Goal: Complete application form: Complete application form

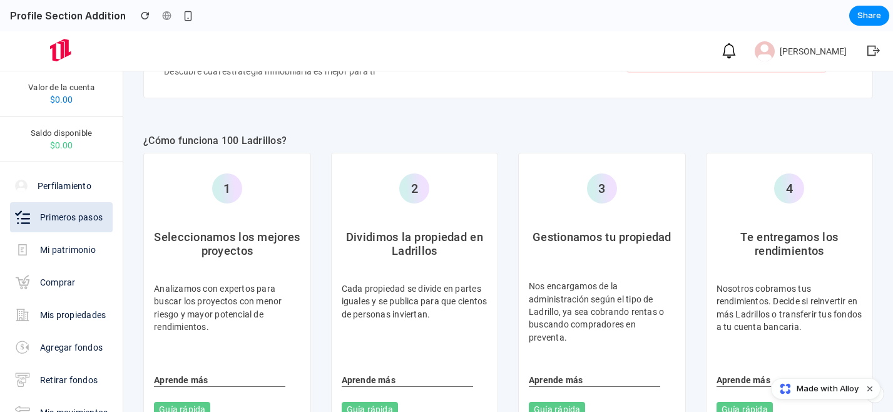
scroll to position [656, 0]
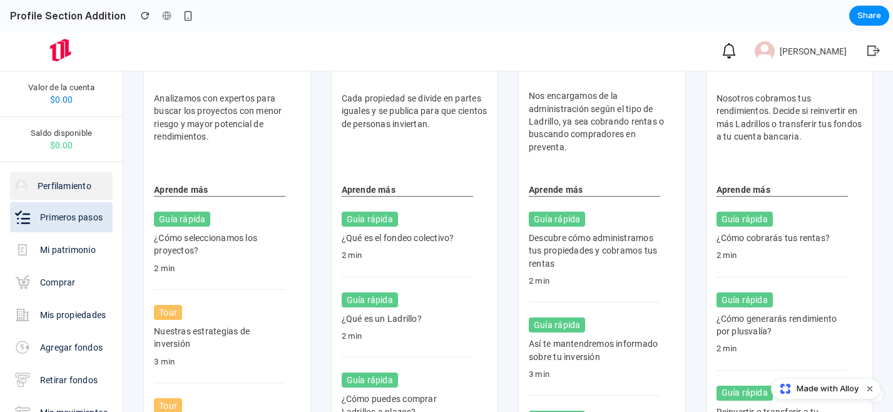
click at [84, 190] on p "Perfilamiento" at bounding box center [65, 186] width 54 height 13
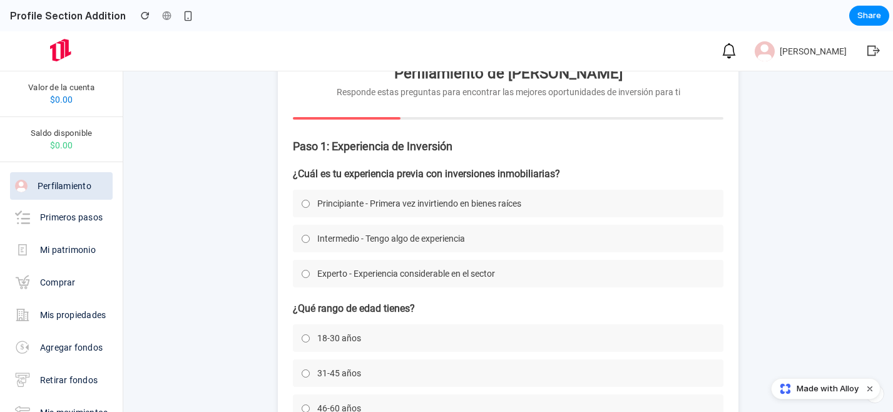
scroll to position [48, 0]
click at [346, 205] on span "Principiante - Primera vez invirtiendo en bienes raíces" at bounding box center [419, 203] width 204 height 10
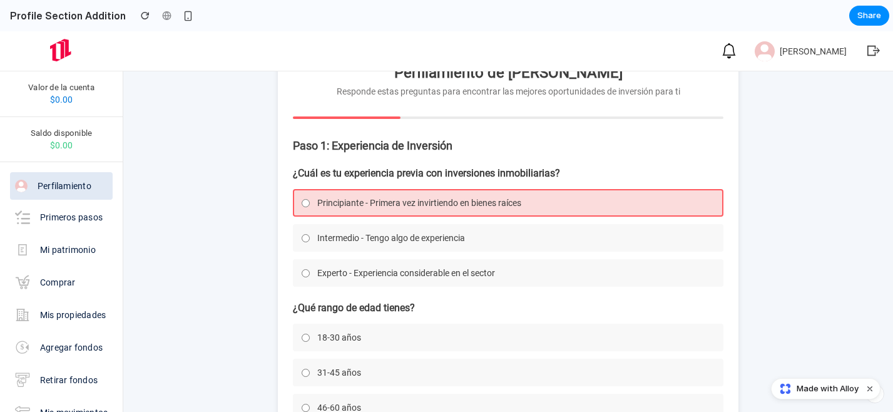
click at [361, 239] on span "Intermedio - Tengo algo de experiencia" at bounding box center [391, 238] width 148 height 10
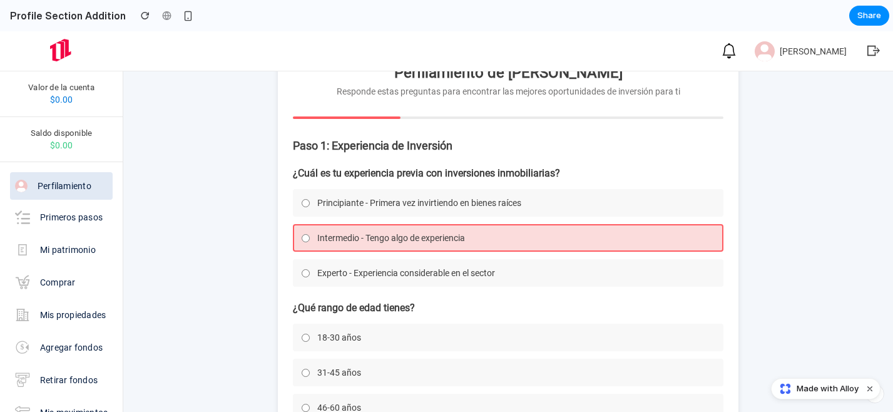
click at [361, 284] on label "Experto - Experiencia considerable en el sector" at bounding box center [508, 273] width 431 height 28
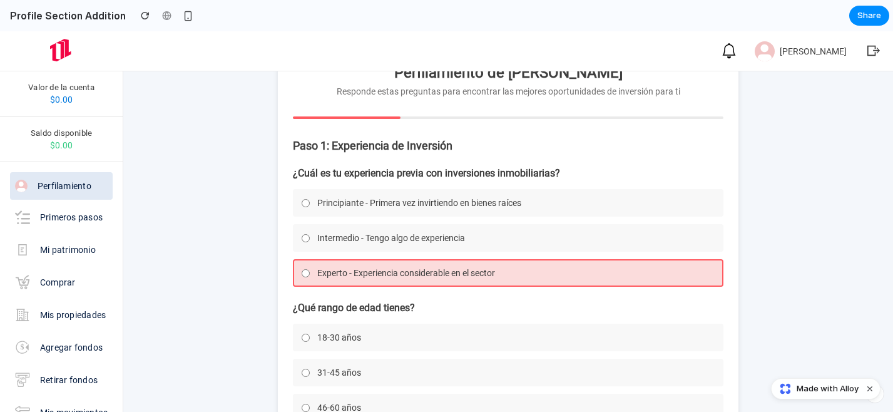
scroll to position [180, 0]
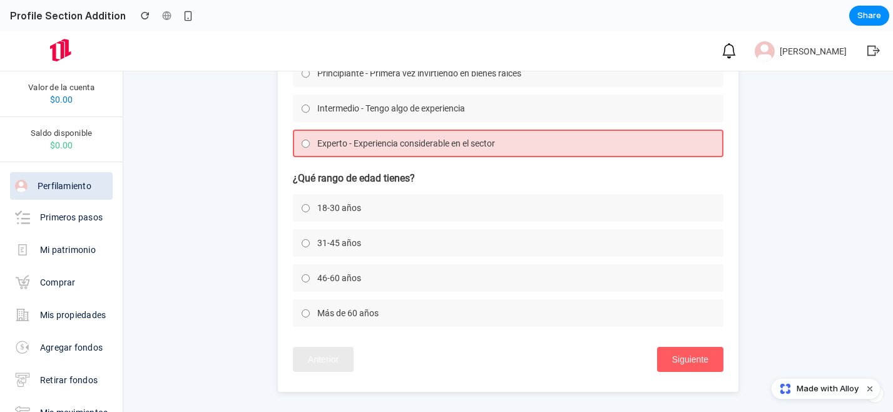
click at [471, 268] on label "46-60 años" at bounding box center [508, 278] width 431 height 28
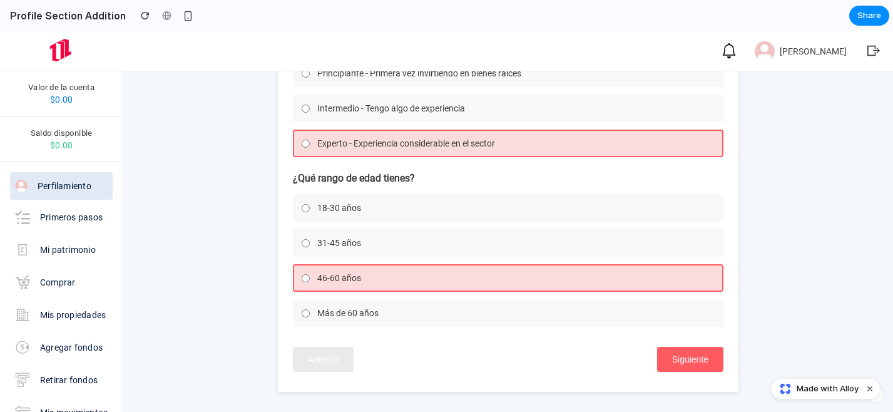
click at [491, 238] on label "31-45 años" at bounding box center [508, 243] width 431 height 28
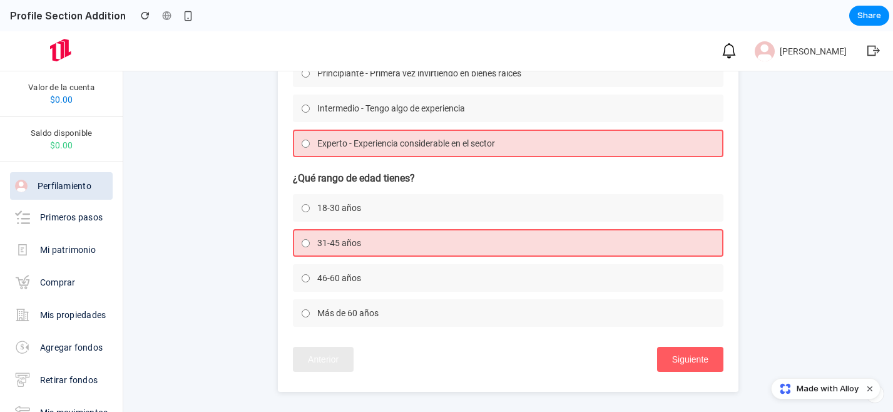
click at [672, 361] on button "Siguiente" at bounding box center [690, 359] width 66 height 25
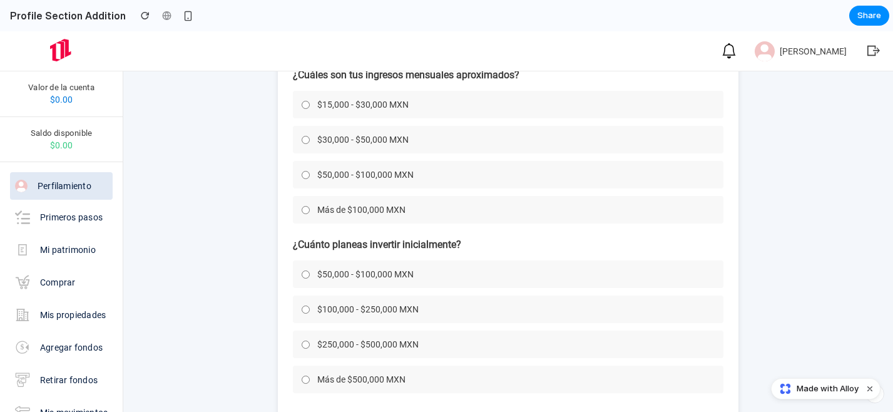
scroll to position [84, 0]
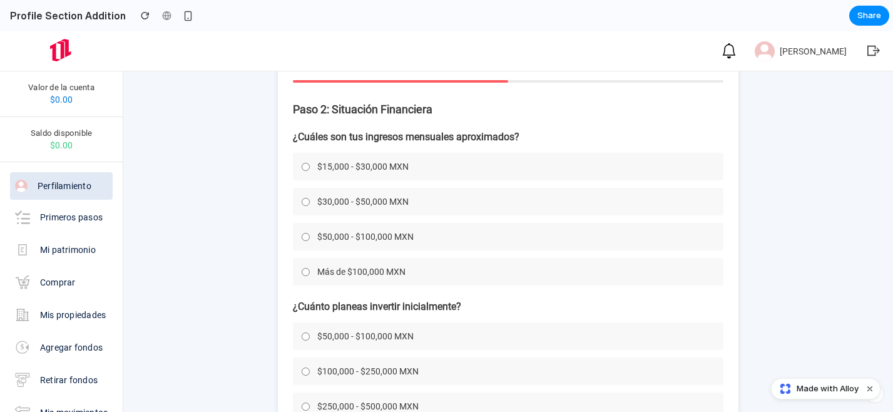
click at [463, 201] on label "$30,000 - $50,000 MXN" at bounding box center [508, 202] width 431 height 28
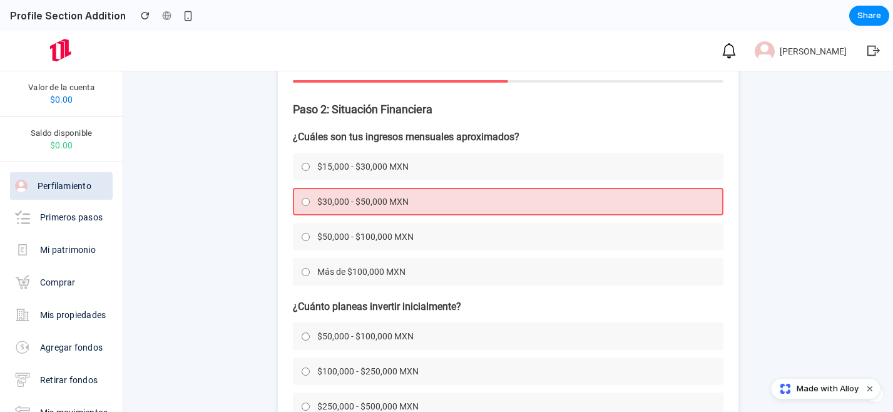
click at [455, 366] on label "$100,000 - $250,000 MXN" at bounding box center [508, 371] width 431 height 28
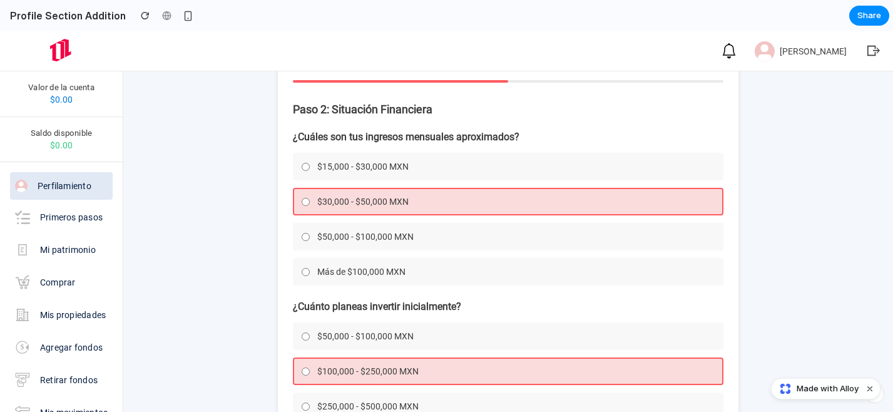
scroll to position [215, 0]
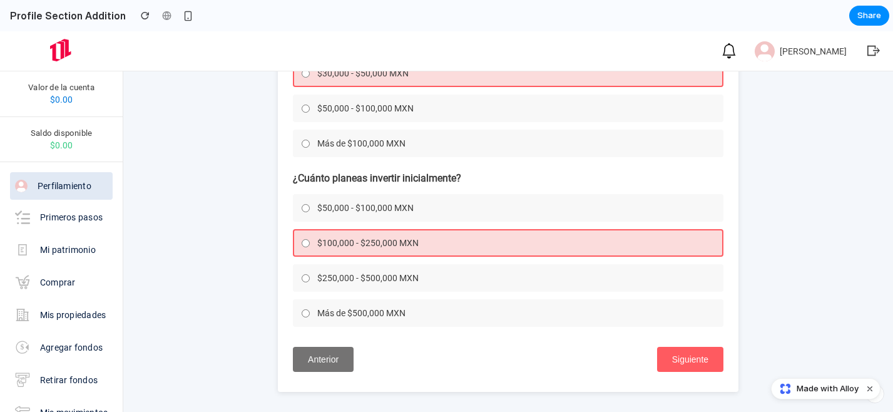
click at [681, 364] on button "Siguiente" at bounding box center [690, 359] width 66 height 25
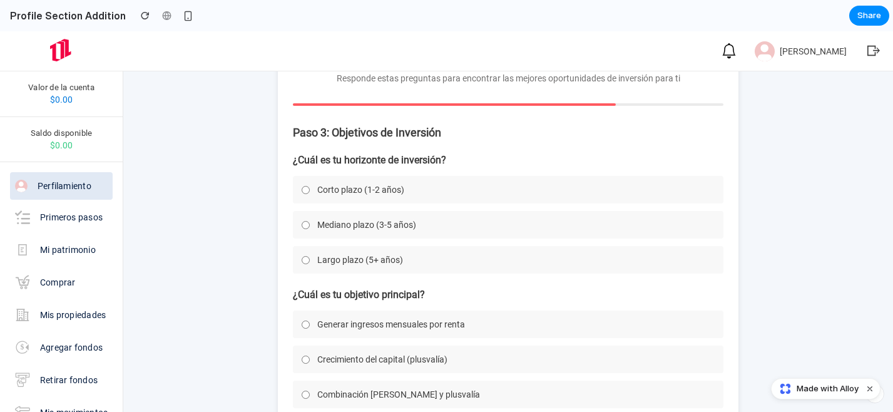
scroll to position [50, 0]
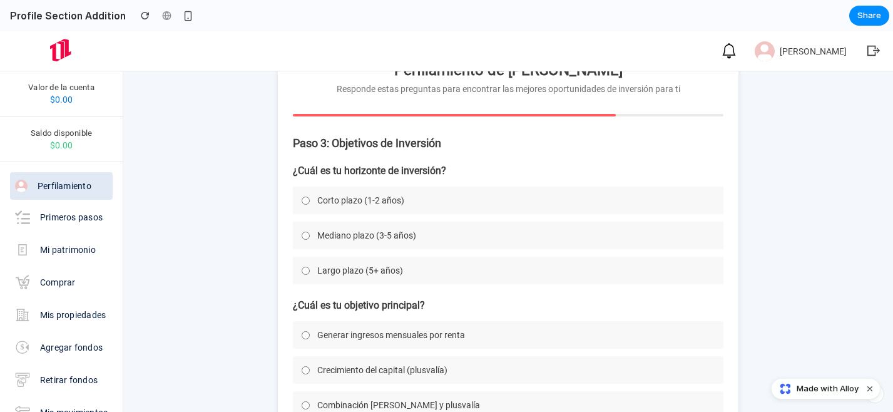
click at [431, 198] on label "Corto plazo (1-2 años)" at bounding box center [508, 201] width 431 height 28
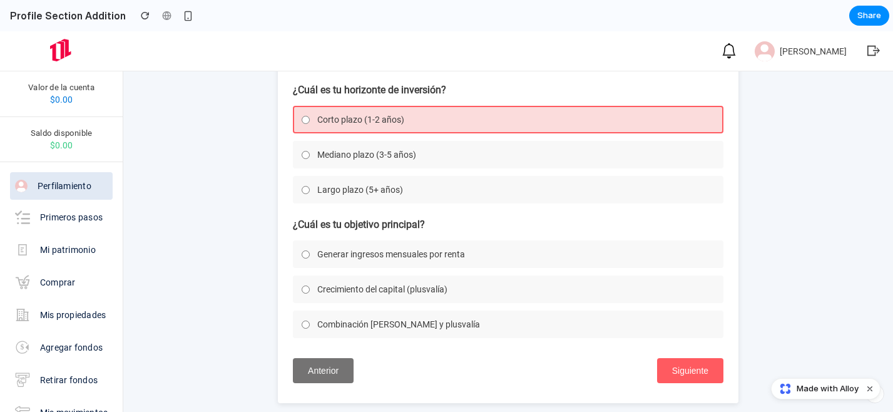
scroll to position [145, 0]
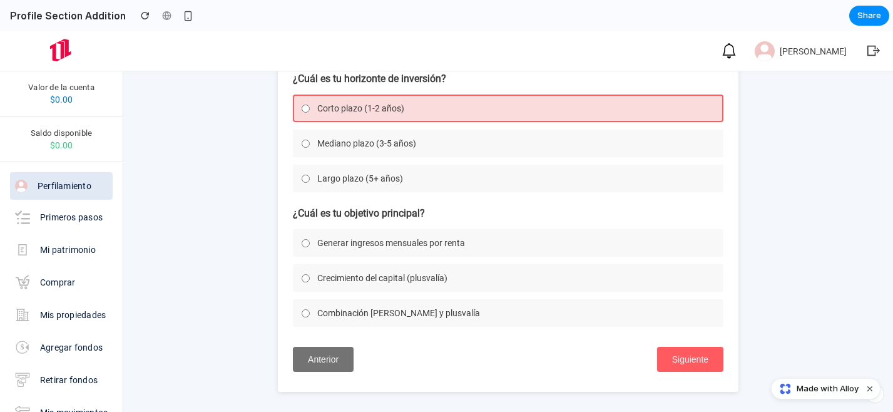
click at [426, 273] on span "Crecimiento del capital (plusvalía)" at bounding box center [382, 278] width 130 height 10
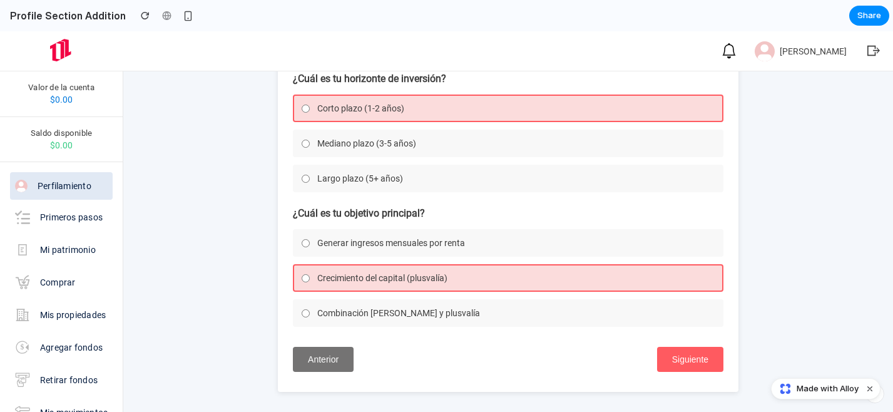
click at [694, 363] on button "Siguiente" at bounding box center [690, 359] width 66 height 25
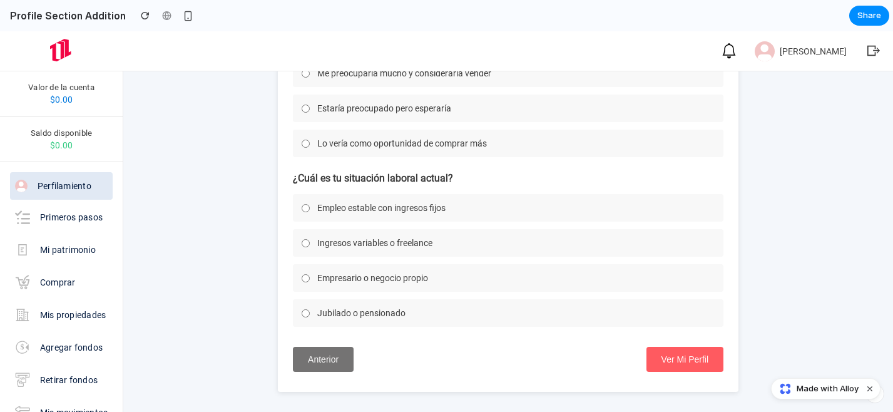
scroll to position [175, 0]
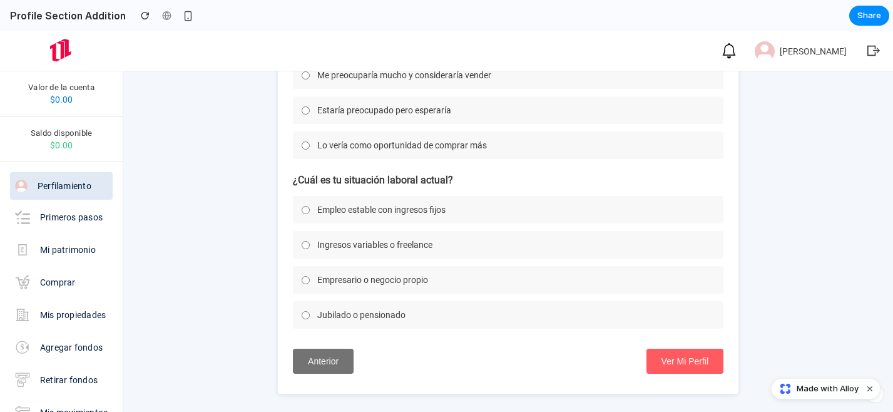
click at [393, 113] on span "Estaría preocupado pero esperaría" at bounding box center [384, 110] width 134 height 10
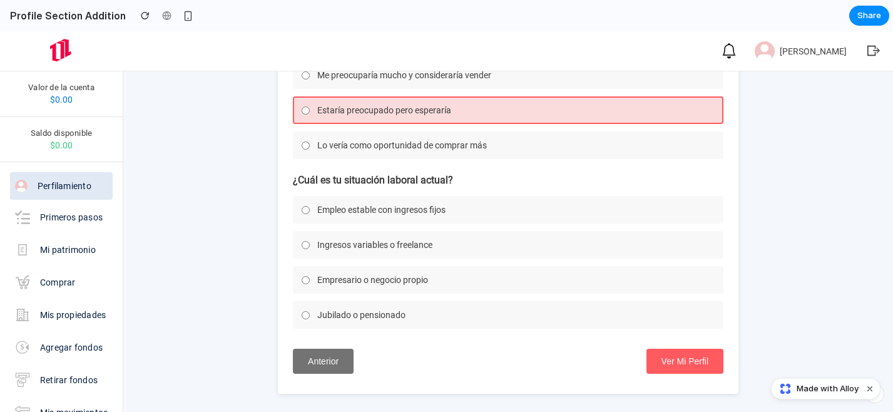
click at [394, 259] on label "Ingresos variables o freelance" at bounding box center [508, 245] width 431 height 28
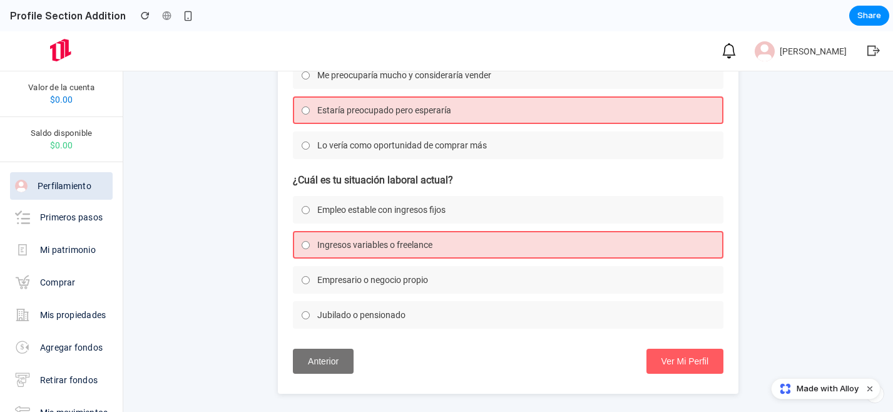
click at [692, 372] on button "Ver Mi Perfil" at bounding box center [685, 361] width 77 height 25
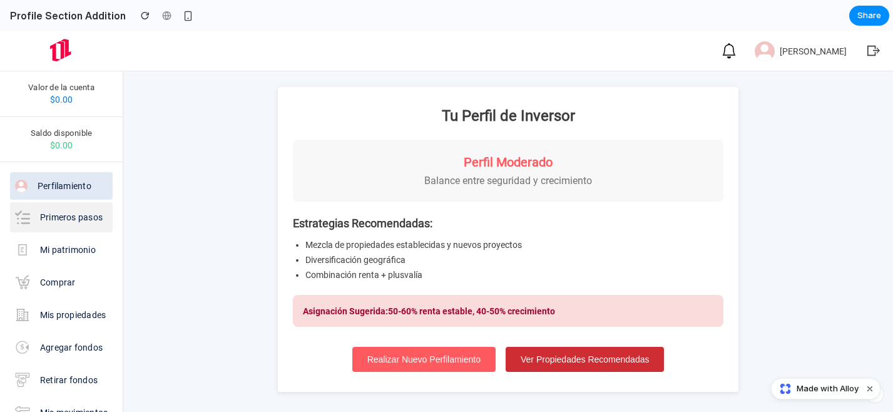
click at [78, 220] on p "Primeros pasos" at bounding box center [71, 217] width 63 height 13
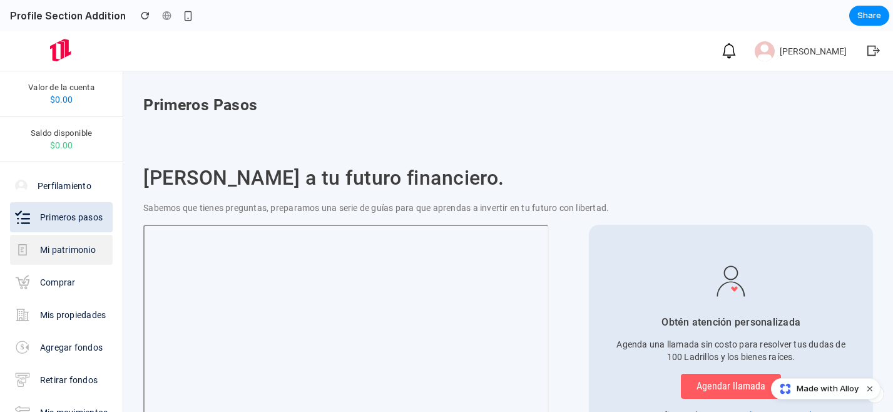
click at [80, 249] on p "Mi patrimonio" at bounding box center [68, 250] width 56 height 13
